Goal: Information Seeking & Learning: Check status

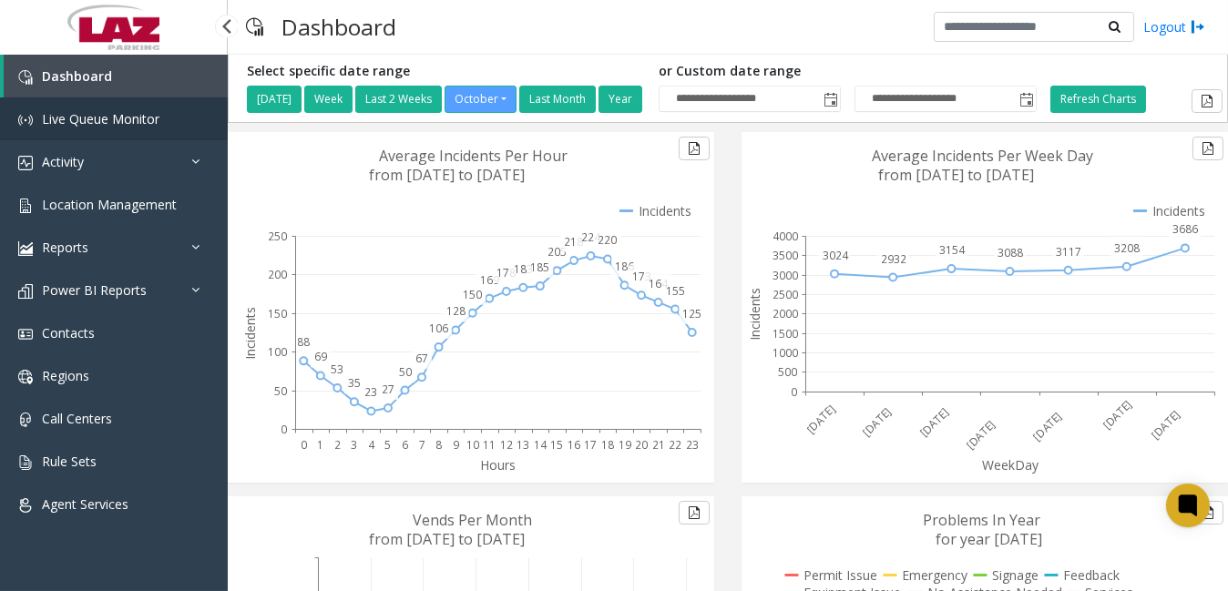
click at [155, 118] on span "Live Queue Monitor" at bounding box center [101, 118] width 118 height 17
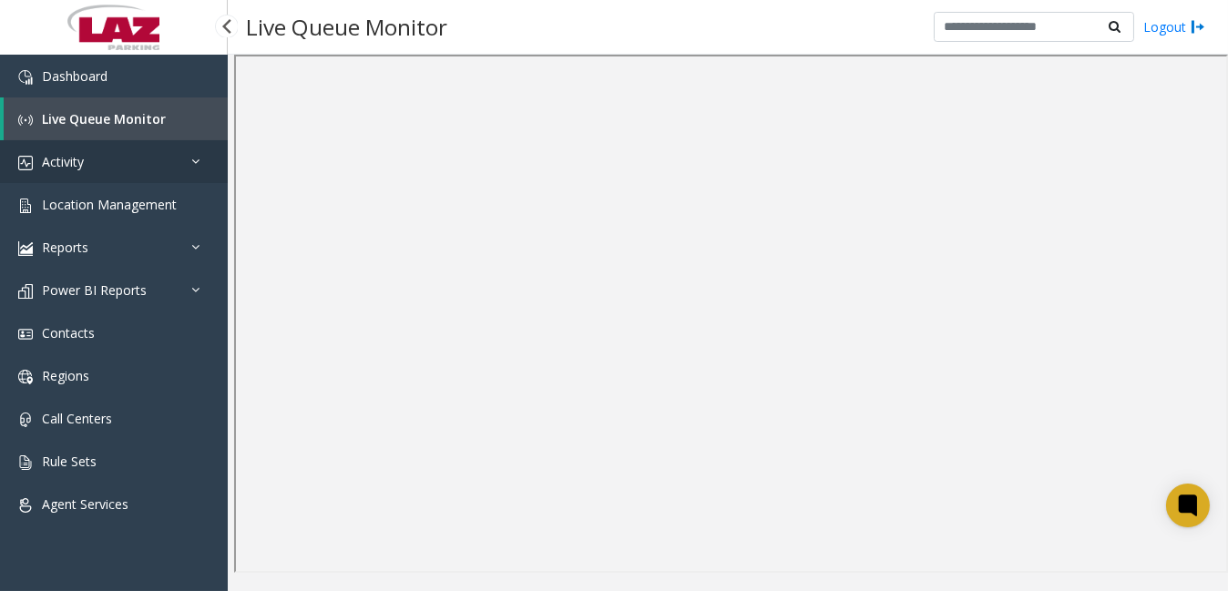
click at [51, 163] on span "Activity" at bounding box center [63, 161] width 42 height 17
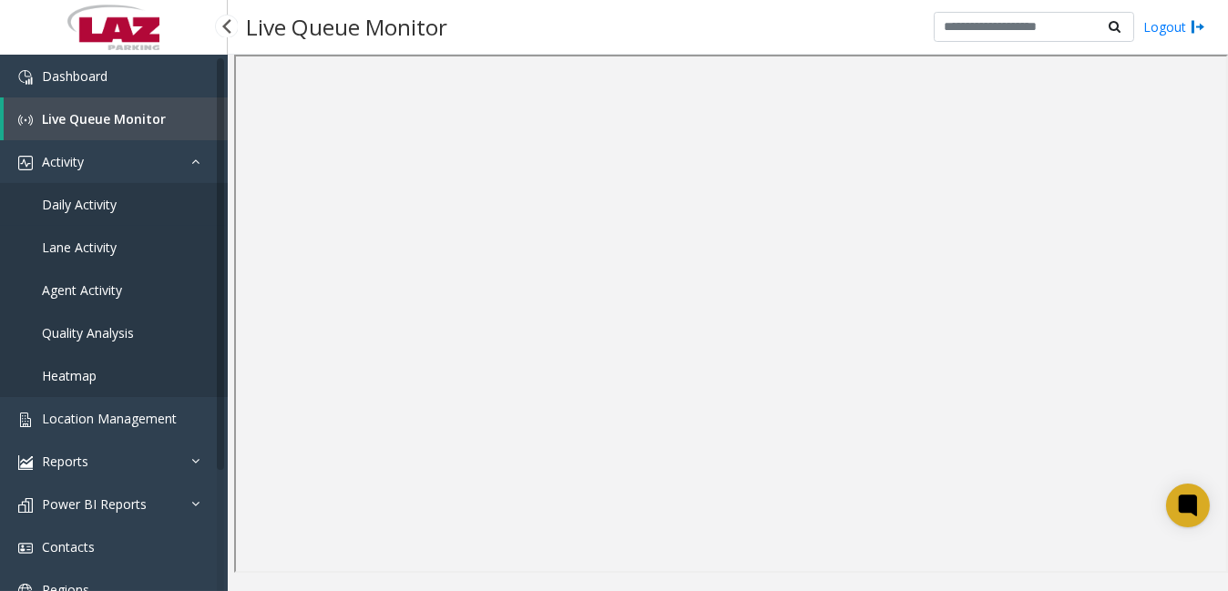
click at [73, 200] on span "Daily Activity" at bounding box center [79, 204] width 75 height 17
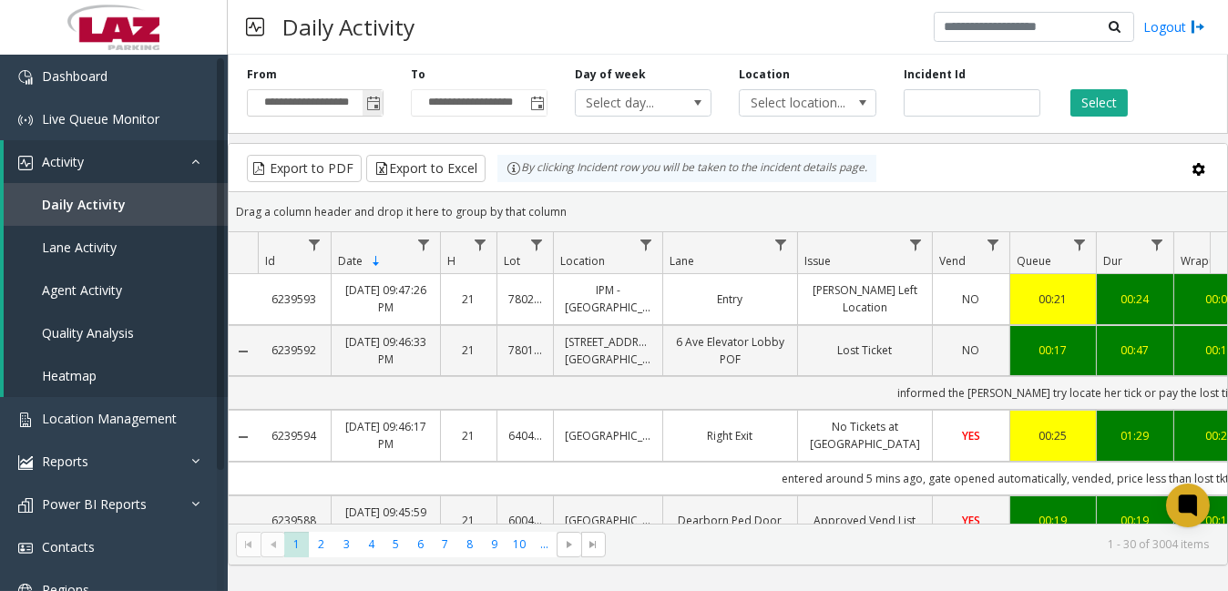
click at [371, 107] on span "Toggle popup" at bounding box center [373, 104] width 15 height 15
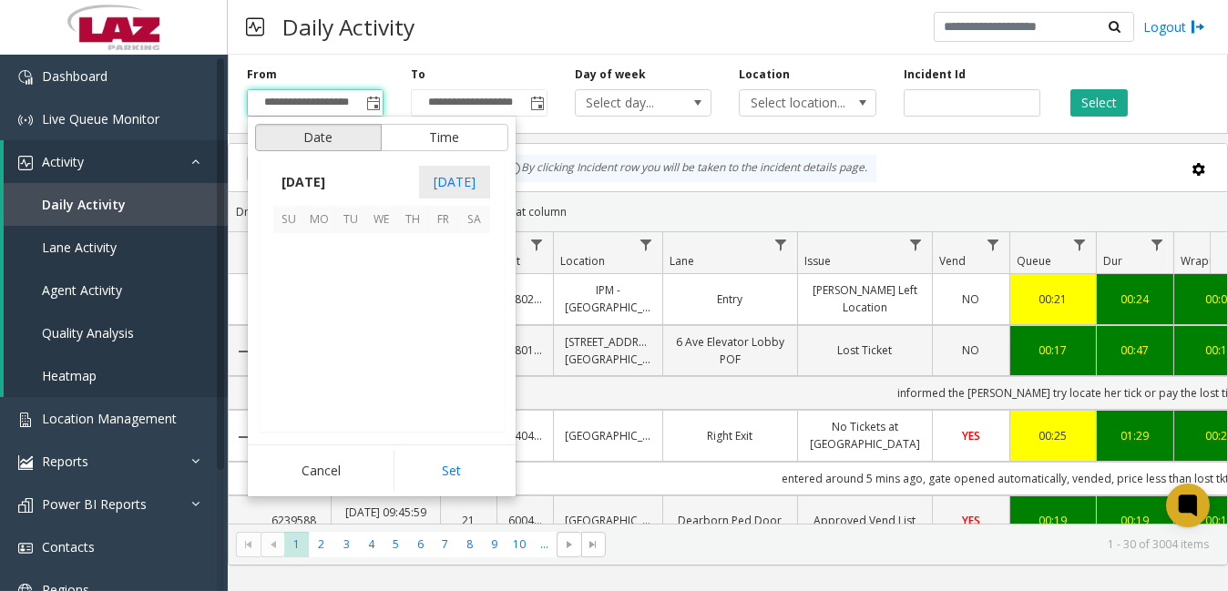
scroll to position [327101, 0]
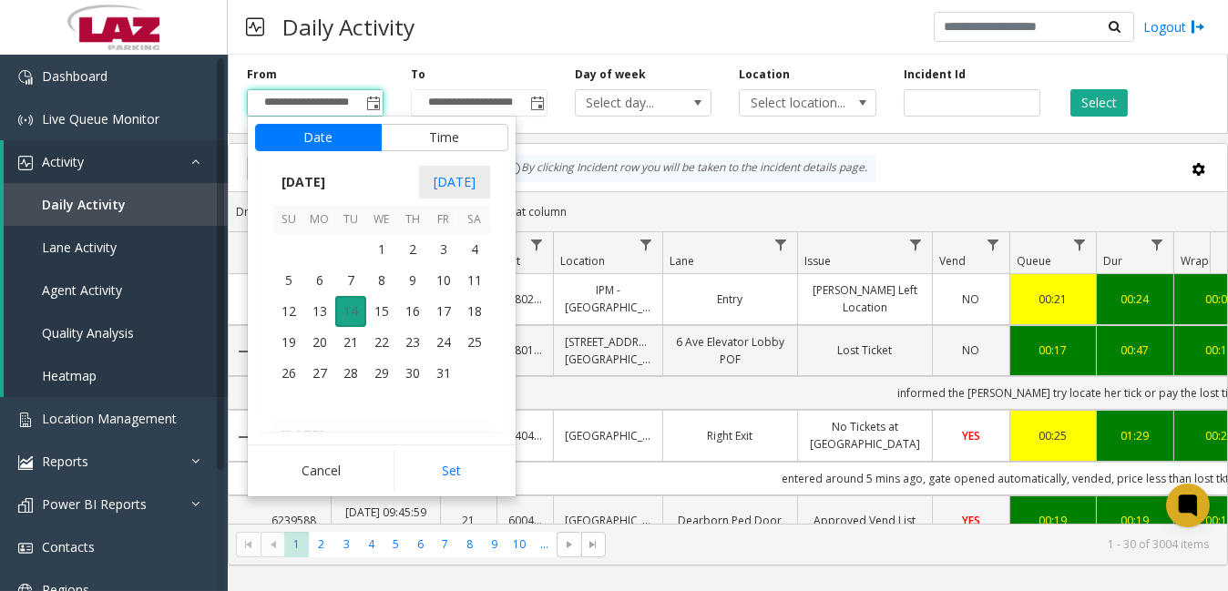
click at [354, 310] on span "14" at bounding box center [350, 311] width 31 height 31
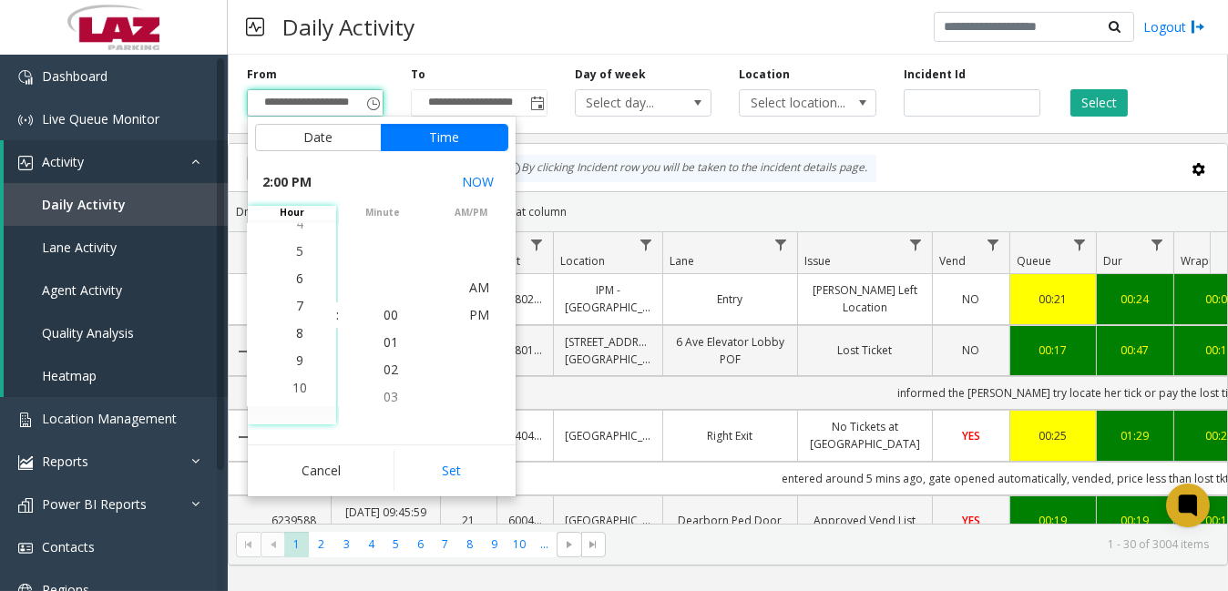
scroll to position [0, 0]
click at [285, 261] on li "5" at bounding box center [300, 260] width 64 height 27
click at [384, 315] on span "00" at bounding box center [391, 314] width 15 height 17
click at [475, 337] on span "PM" at bounding box center [479, 341] width 20 height 17
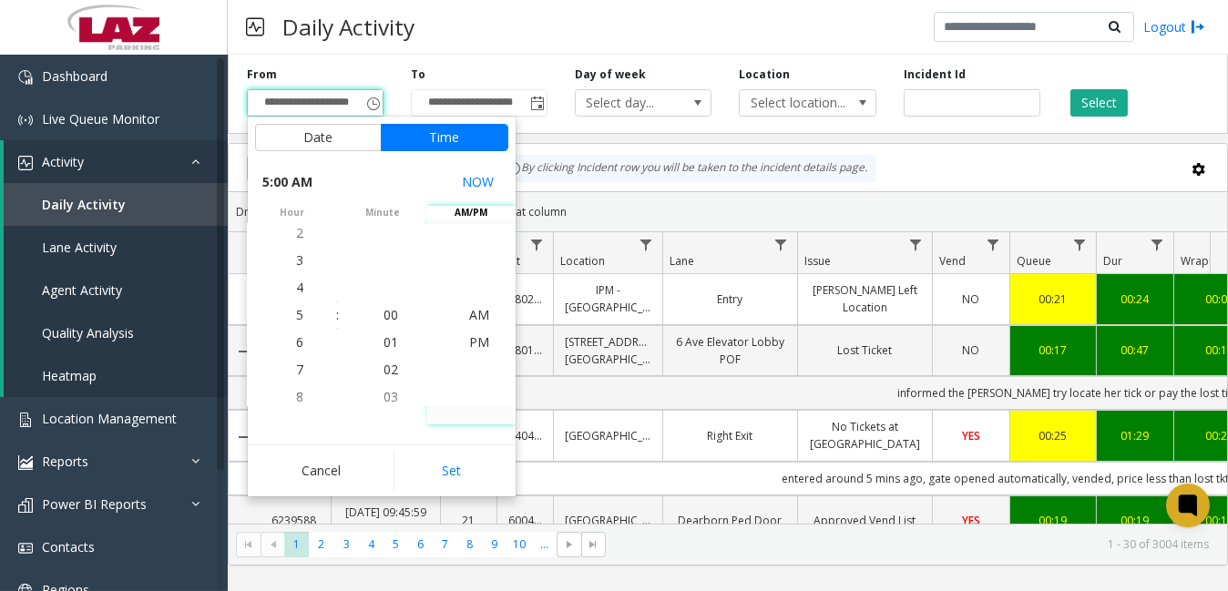
scroll to position [27, 0]
click at [463, 464] on button "Set" at bounding box center [451, 471] width 115 height 40
type input "**********"
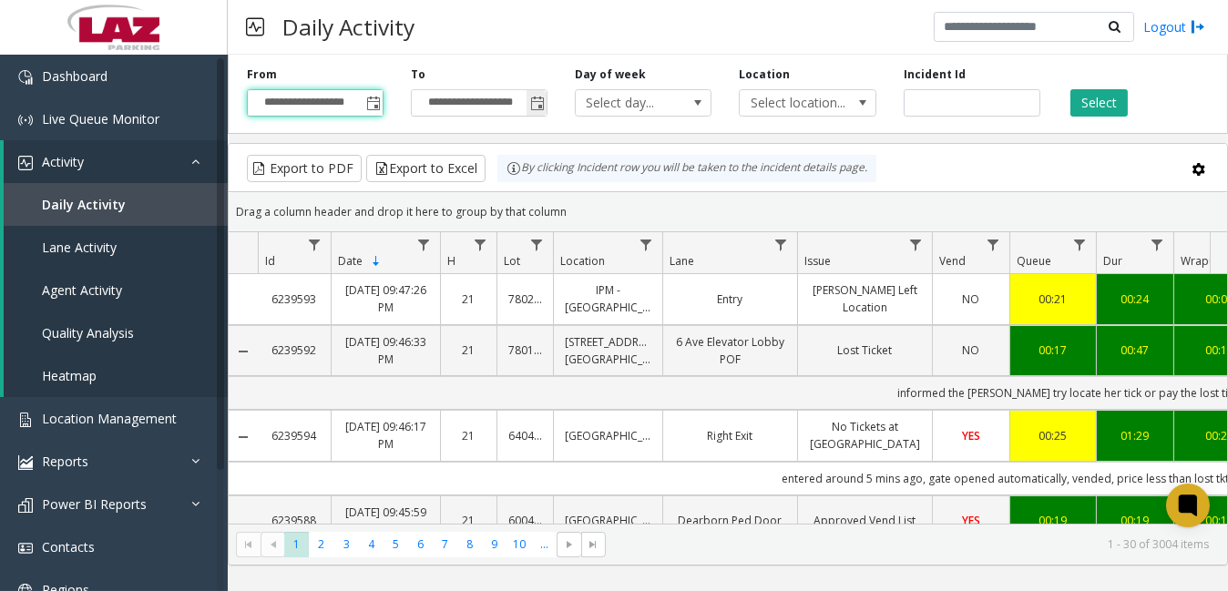
click at [538, 103] on span "Toggle popup" at bounding box center [537, 104] width 15 height 15
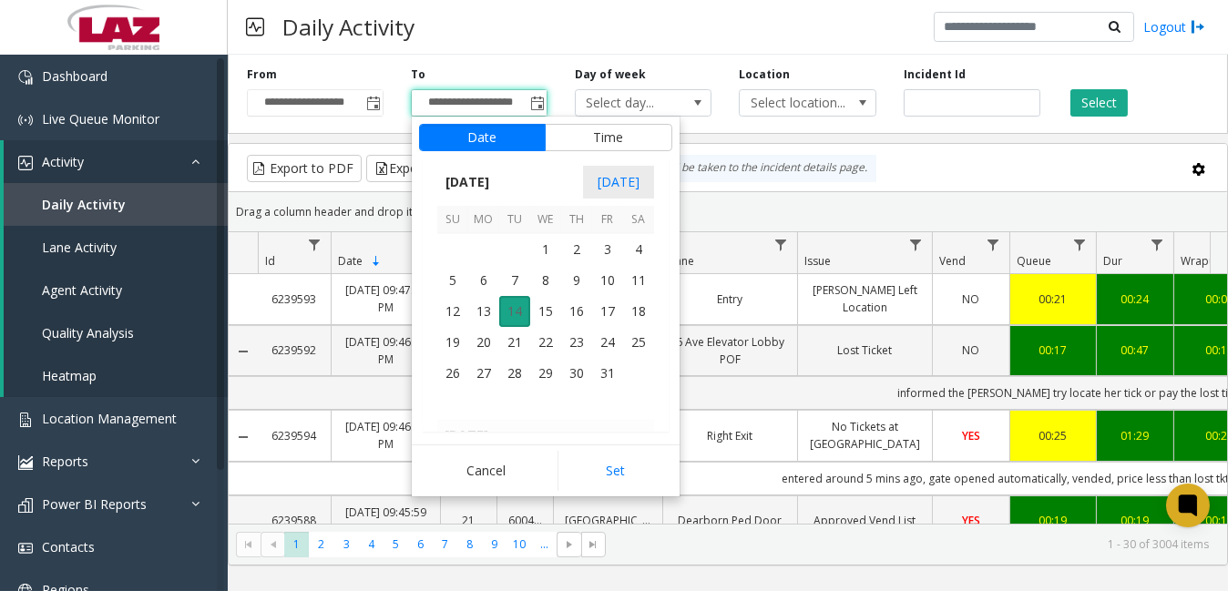
click at [517, 312] on span "14" at bounding box center [514, 311] width 31 height 31
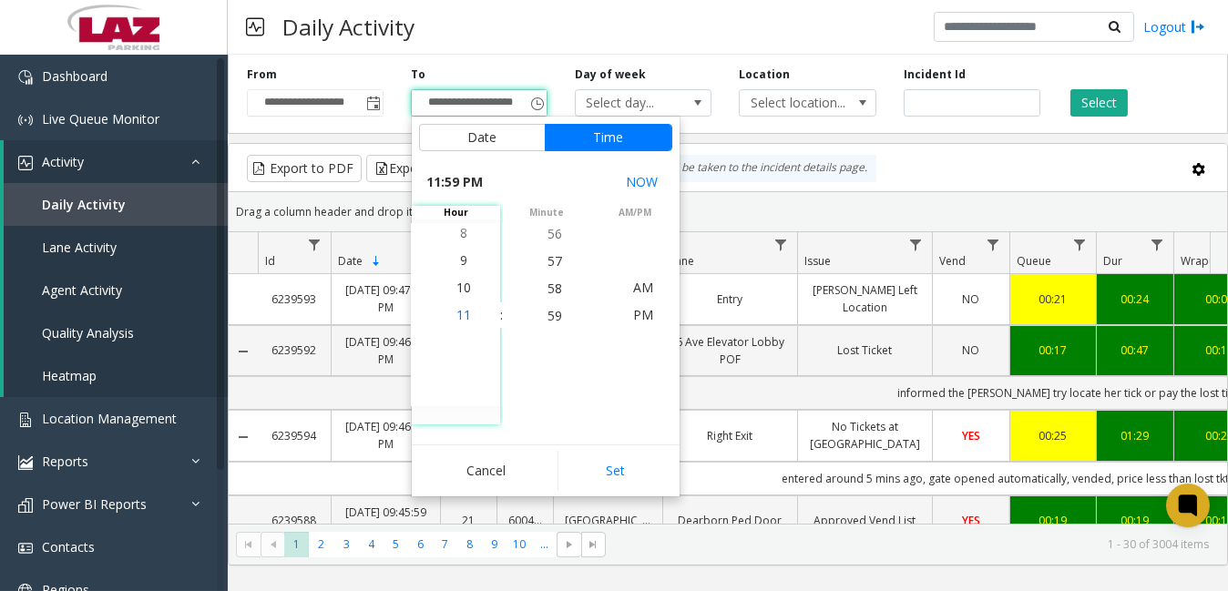
click at [457, 315] on span "11" at bounding box center [463, 314] width 15 height 17
click at [548, 307] on span "00" at bounding box center [555, 314] width 15 height 17
click at [633, 306] on span "PM" at bounding box center [643, 314] width 20 height 17
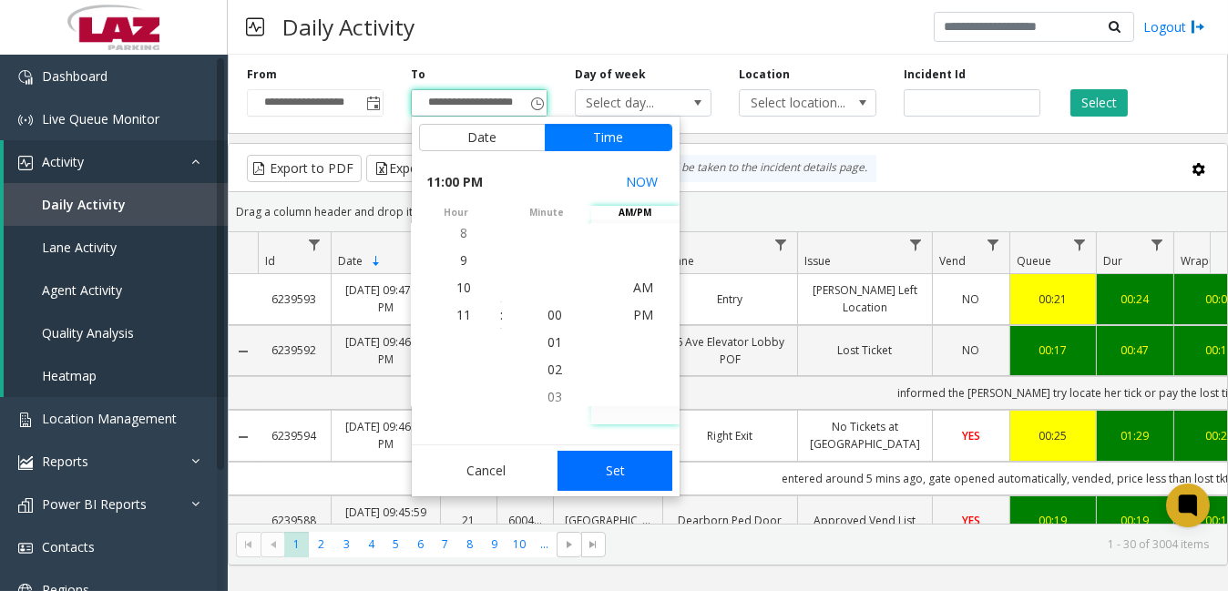
click at [634, 483] on button "Set" at bounding box center [615, 471] width 115 height 40
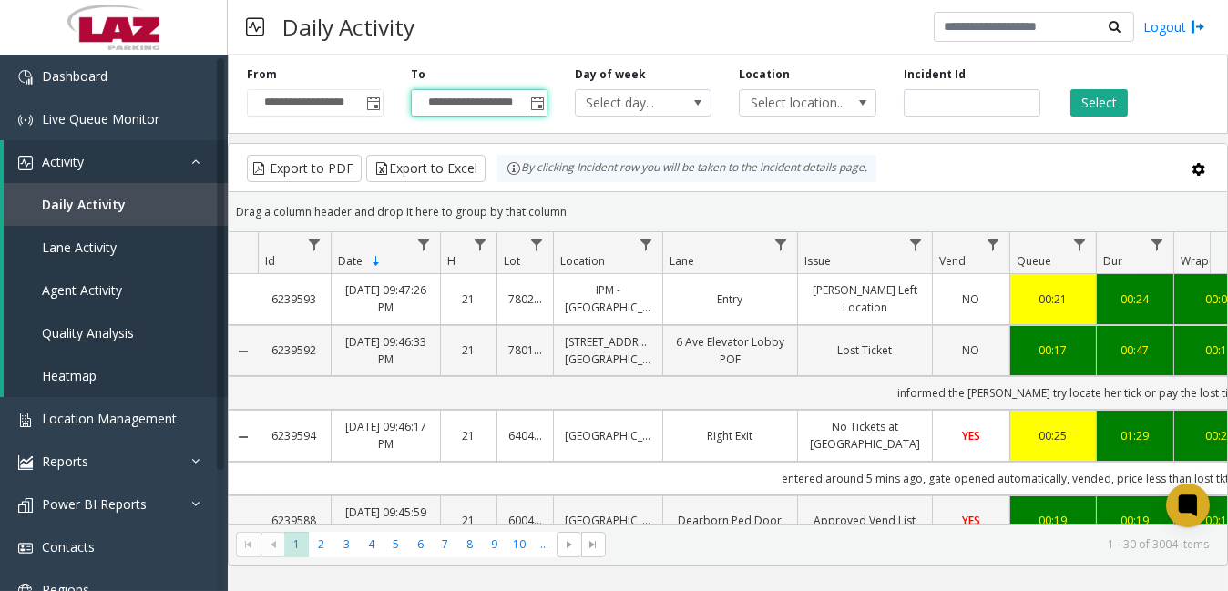
type input "**********"
click at [804, 102] on span "Select location..." at bounding box center [794, 103] width 108 height 26
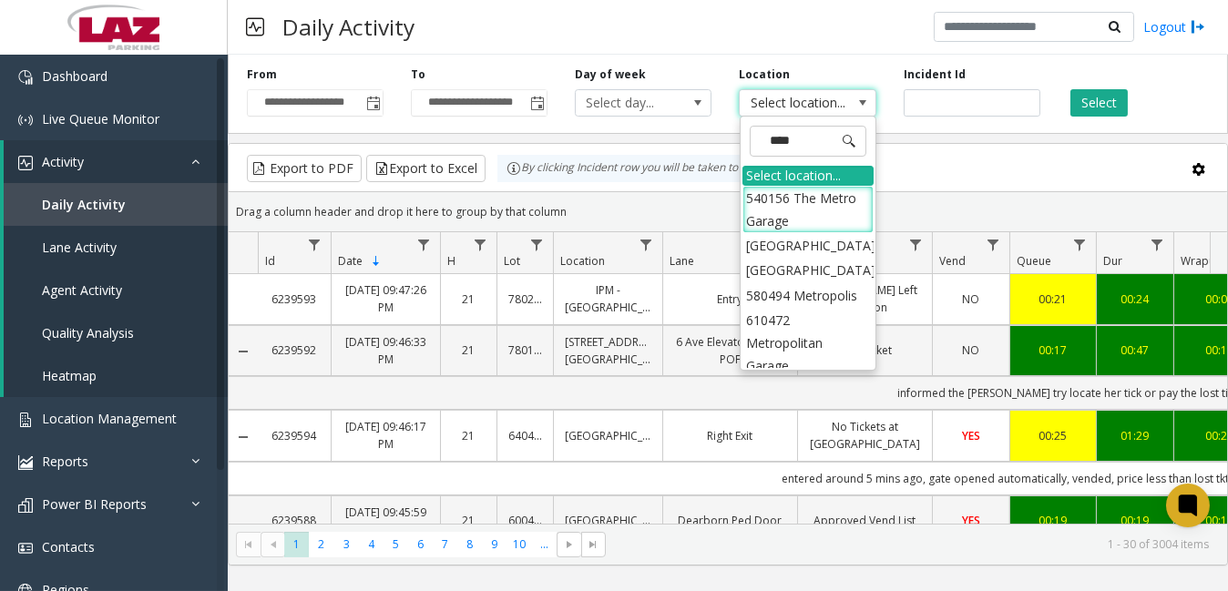
type input "*****"
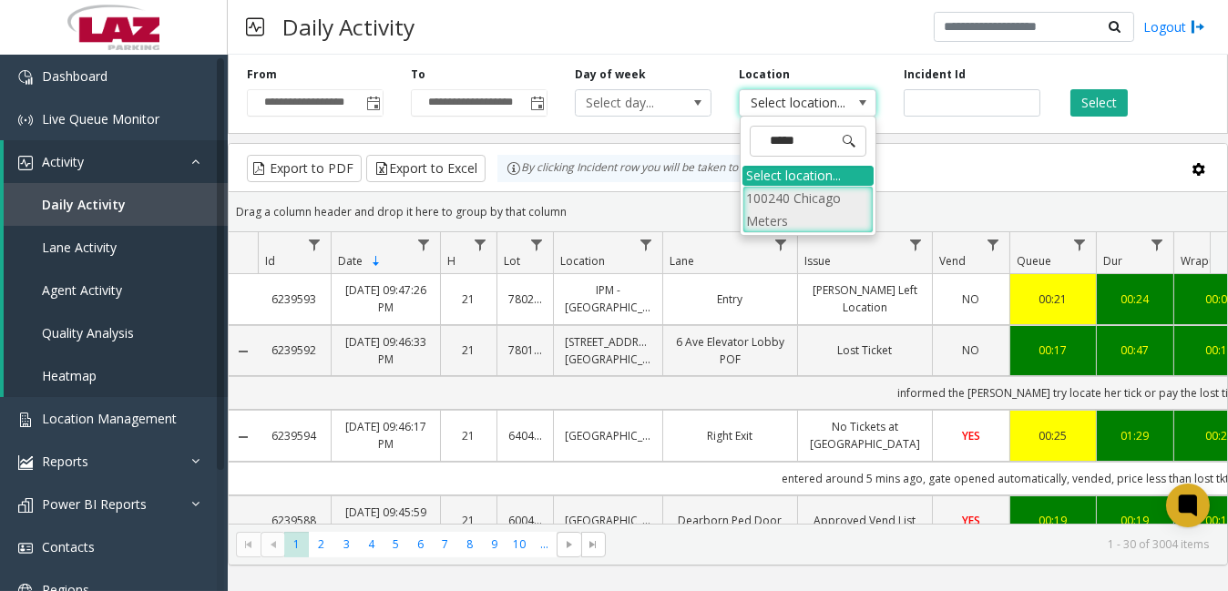
click at [765, 210] on li "100240 Chicago Meters" at bounding box center [807, 209] width 131 height 47
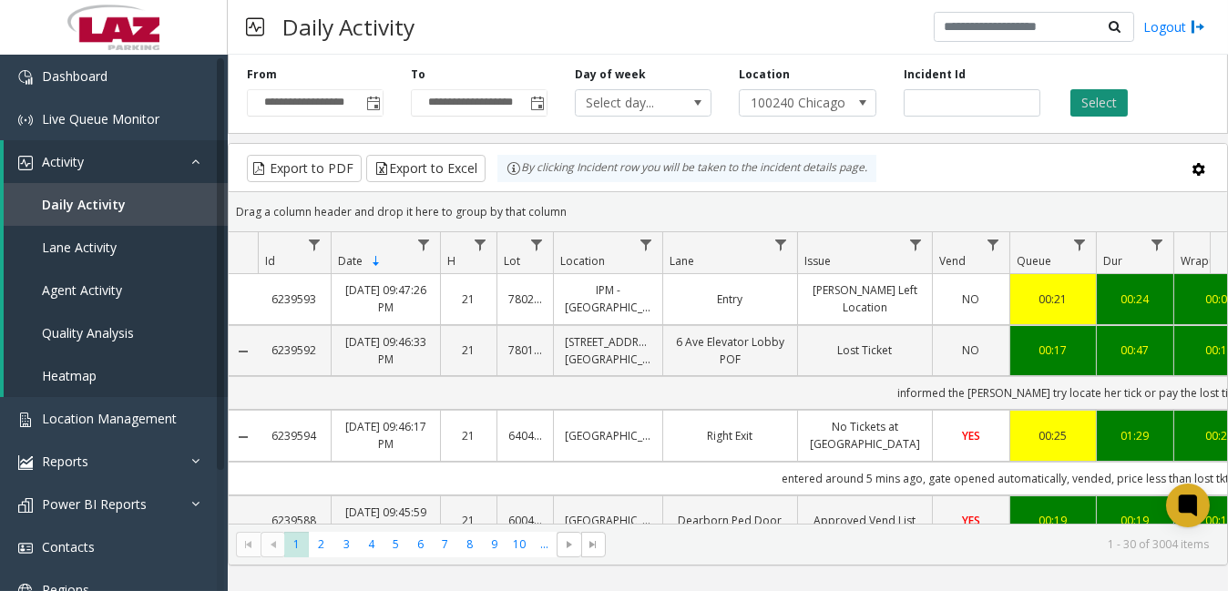
drag, startPoint x: 1098, startPoint y: 105, endPoint x: 1094, endPoint y: 114, distance: 9.8
click at [1099, 105] on button "Select" at bounding box center [1098, 102] width 57 height 27
